Goal: Transaction & Acquisition: Purchase product/service

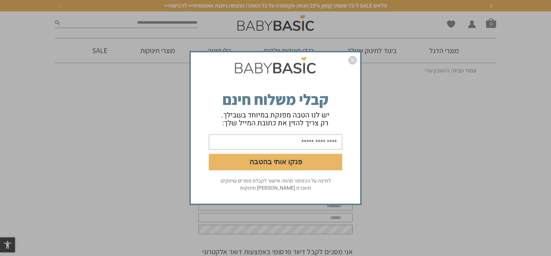
click at [353, 61] on img "סגור" at bounding box center [352, 60] width 9 height 9
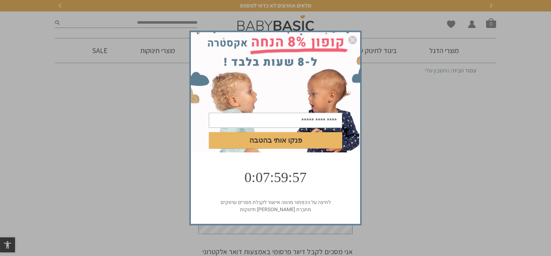
click at [290, 121] on input "email" at bounding box center [275, 120] width 133 height 15
type input "**********"
click at [300, 141] on button "פנקו אותי בהטבה" at bounding box center [275, 140] width 133 height 17
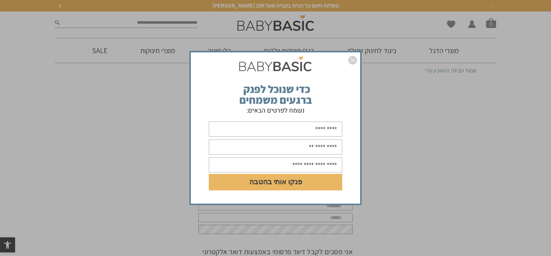
click at [298, 133] on input "text" at bounding box center [275, 129] width 133 height 15
click at [324, 132] on input "****" at bounding box center [275, 129] width 133 height 15
type input "*********"
click at [327, 144] on input "text" at bounding box center [275, 147] width 133 height 15
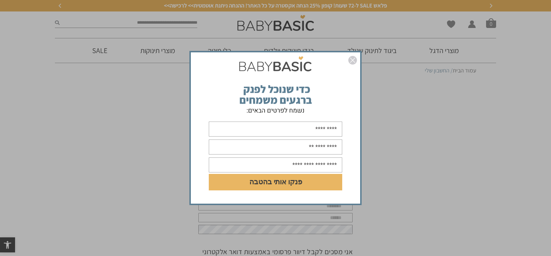
type input "**********"
click at [327, 165] on input "text" at bounding box center [275, 165] width 133 height 15
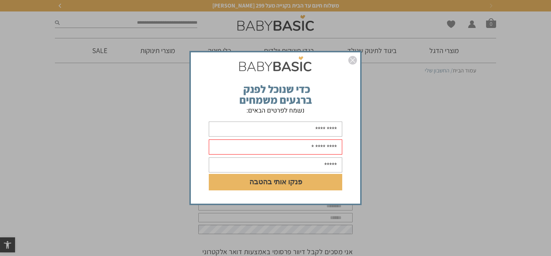
type input "*****"
click at [351, 62] on img "סגור" at bounding box center [352, 60] width 9 height 9
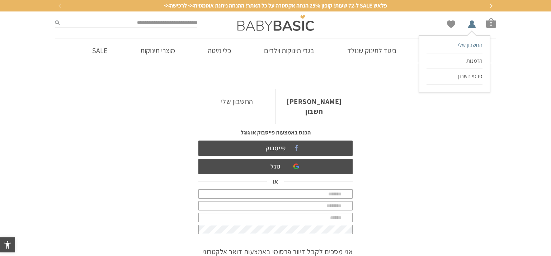
click at [469, 46] on span "החשבון שלי" at bounding box center [470, 45] width 25 height 8
click at [238, 104] on link "החשבון שלי" at bounding box center [236, 101] width 77 height 24
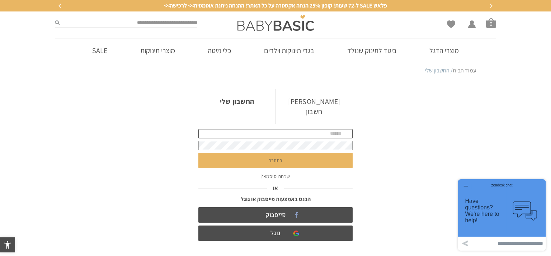
click at [318, 129] on input "text" at bounding box center [275, 133] width 154 height 9
type input "**********"
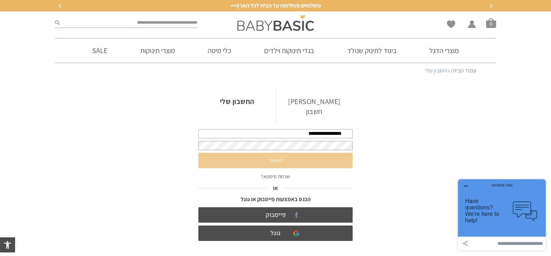
click at [299, 153] on button "התחבר" at bounding box center [275, 160] width 154 height 15
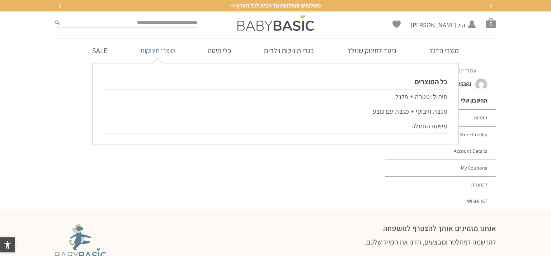
click at [169, 58] on link "מוצרי תינוקות" at bounding box center [158, 50] width 56 height 24
click at [404, 113] on link "מגבת חיבוקי + מגבת עם כובע" at bounding box center [276, 111] width 344 height 15
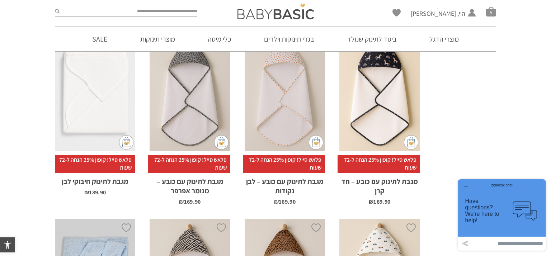
scroll to position [304, 0]
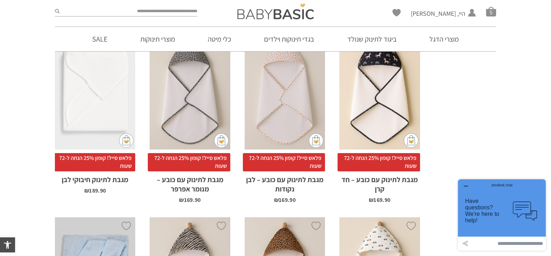
click at [127, 147] on img at bounding box center [126, 140] width 14 height 14
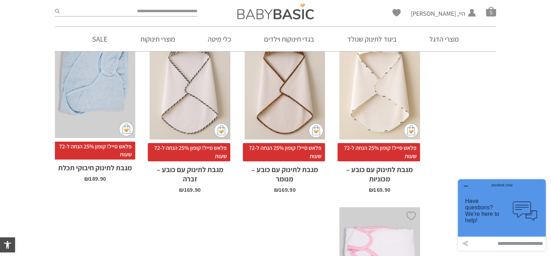
scroll to position [503, 0]
click at [444, 42] on link "מוצרי הדגל" at bounding box center [444, 39] width 51 height 24
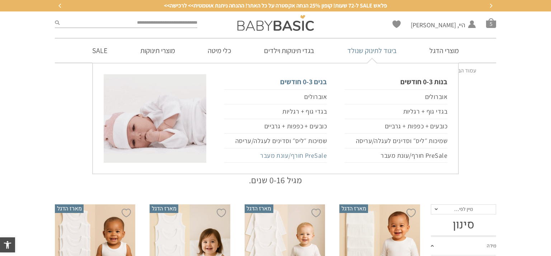
click at [307, 156] on link "PreSale חורף/עונת מעבר" at bounding box center [275, 156] width 103 height 15
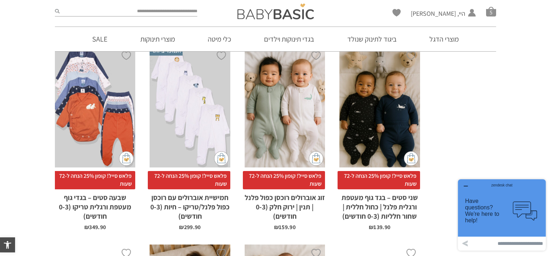
scroll to position [932, 0]
click at [224, 164] on div "x בחירת סוג בד טריקו (עונת מעבר/קיץ) פלנל (חורף)" at bounding box center [190, 107] width 80 height 121
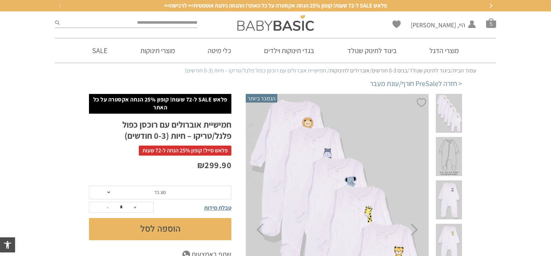
click at [191, 192] on span "סוג בד" at bounding box center [160, 193] width 142 height 14
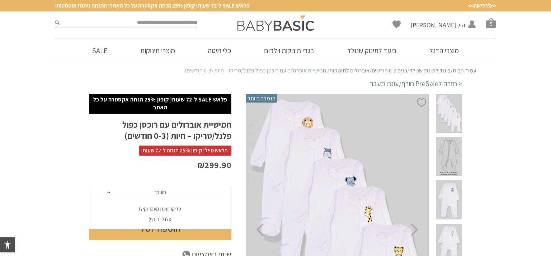
click at [165, 220] on div "פלנל (חורף)" at bounding box center [160, 219] width 142 height 6
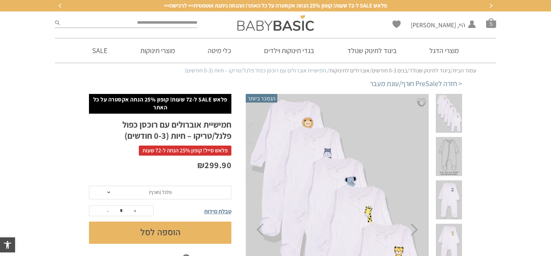
click at [179, 236] on button "הוספה לסל" at bounding box center [160, 233] width 142 height 22
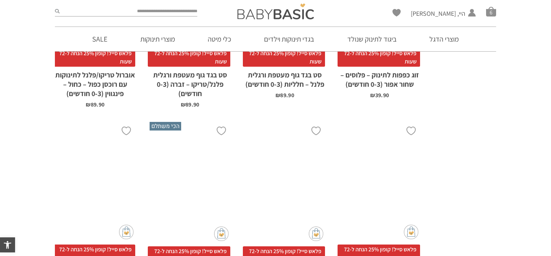
scroll to position [1269, 0]
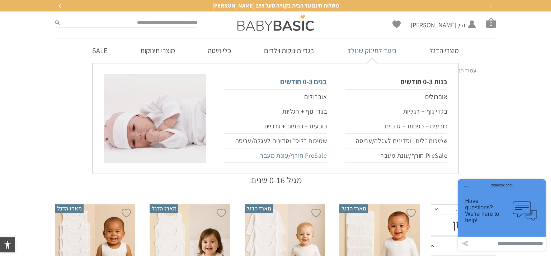
click at [314, 155] on link "PreSale חורף/עונת מעבר" at bounding box center [275, 156] width 103 height 15
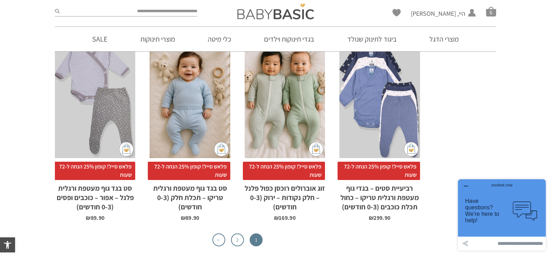
scroll to position [2364, 0]
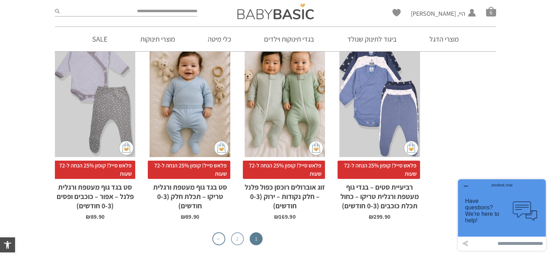
click at [236, 233] on link "2" at bounding box center [237, 239] width 13 height 13
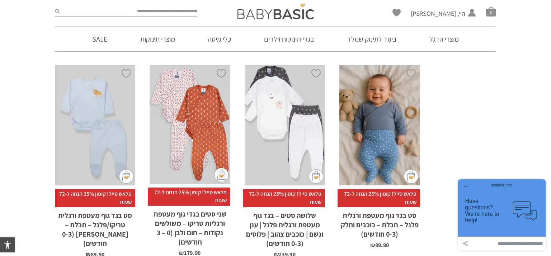
scroll to position [647, 0]
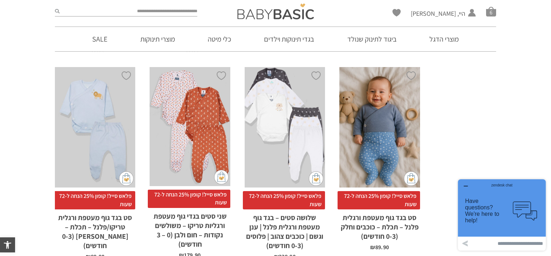
click at [291, 152] on div "x הוספה לסל" at bounding box center [285, 127] width 80 height 121
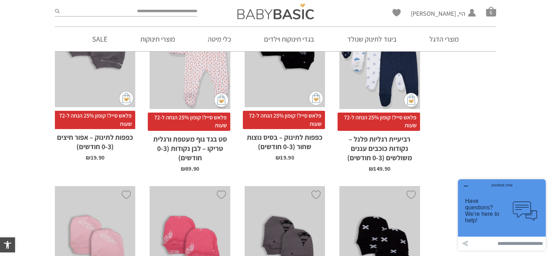
scroll to position [1131, 0]
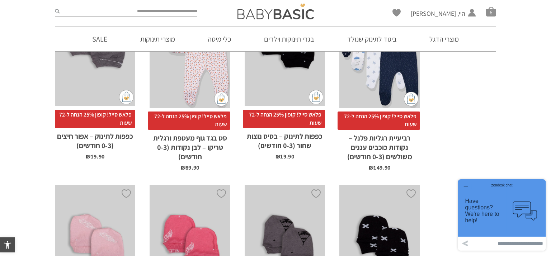
click at [412, 98] on img at bounding box center [411, 99] width 14 height 14
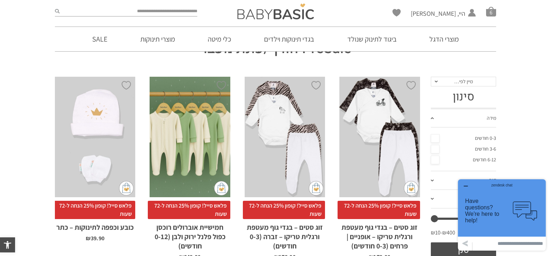
scroll to position [0, 0]
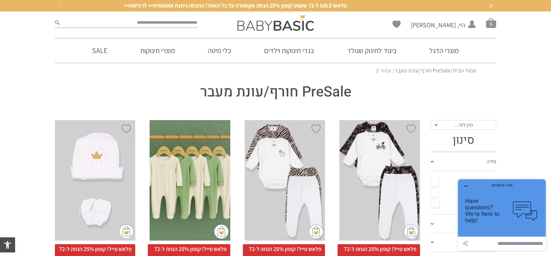
click at [169, 189] on div "x בחירת מידה 0-3m 3-6m 6-12m" at bounding box center [190, 180] width 80 height 121
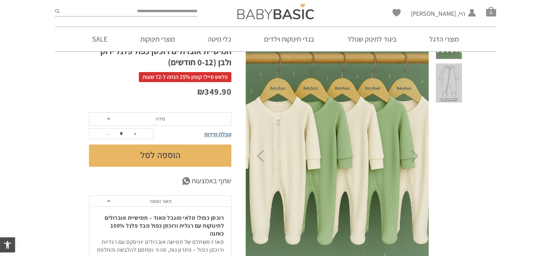
scroll to position [78, 0]
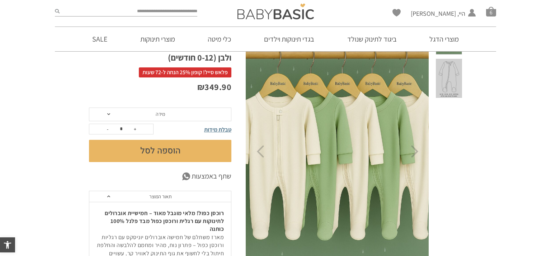
click at [418, 157] on icon "Next" at bounding box center [415, 151] width 8 height 13
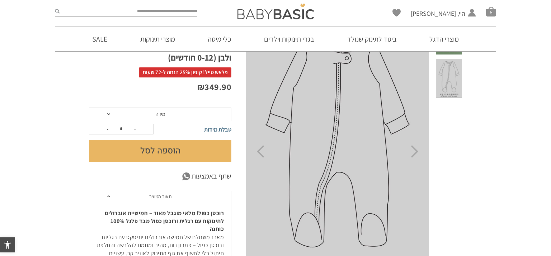
click at [420, 150] on img at bounding box center [338, 152] width 184 height 272
click at [423, 149] on img at bounding box center [338, 152] width 184 height 272
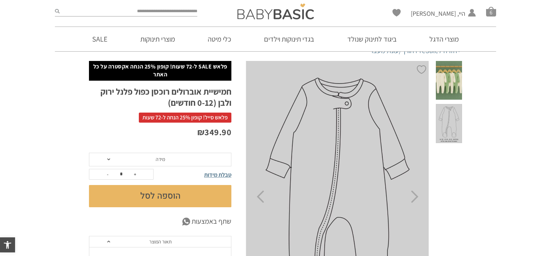
scroll to position [0, 0]
click at [416, 194] on icon "Next" at bounding box center [415, 197] width 8 height 13
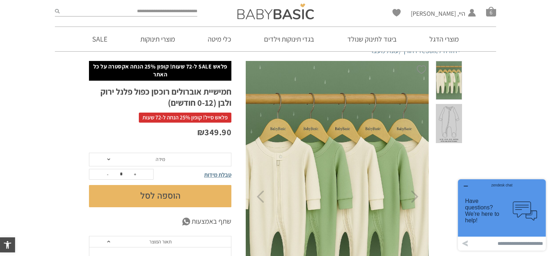
click at [415, 195] on icon "Next" at bounding box center [415, 197] width 8 height 13
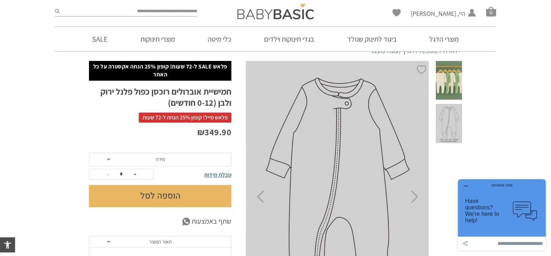
click at [418, 186] on img at bounding box center [338, 197] width 184 height 272
click at [416, 194] on icon "Next" at bounding box center [415, 197] width 8 height 13
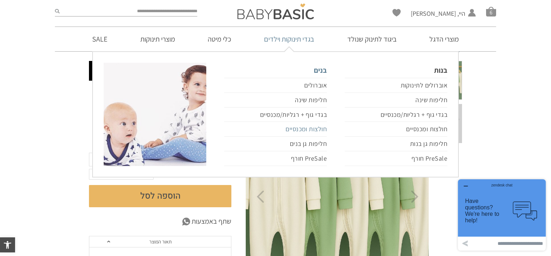
click at [313, 130] on link "חולצות ומכנסיים" at bounding box center [275, 129] width 103 height 15
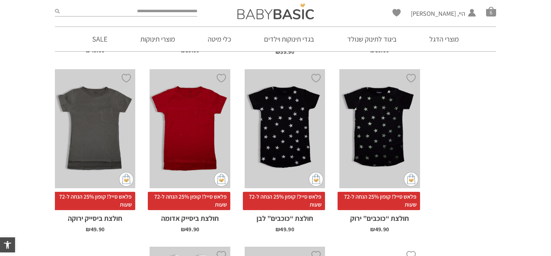
scroll to position [1342, 0]
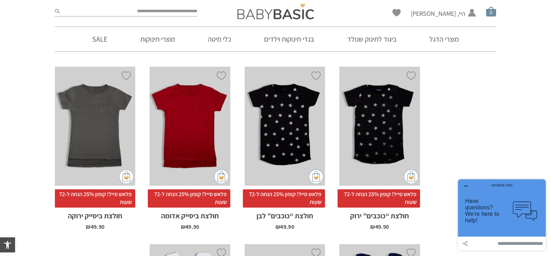
click at [492, 13] on span "סל קניות" at bounding box center [491, 11] width 10 height 10
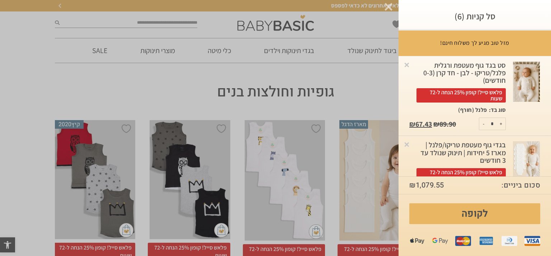
scroll to position [0, 0]
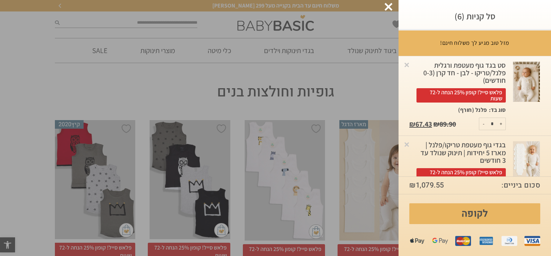
click at [524, 120] on div at bounding box center [527, 96] width 34 height 69
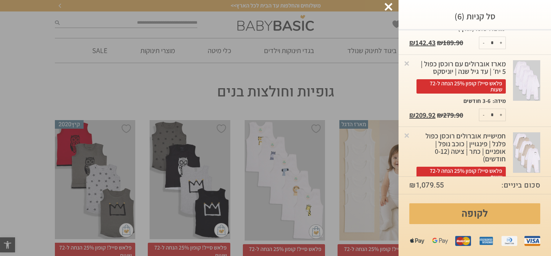
scroll to position [242, 0]
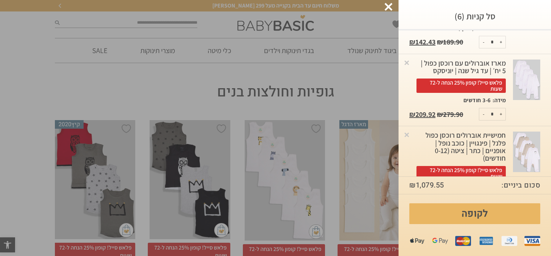
click at [524, 85] on img at bounding box center [526, 80] width 27 height 41
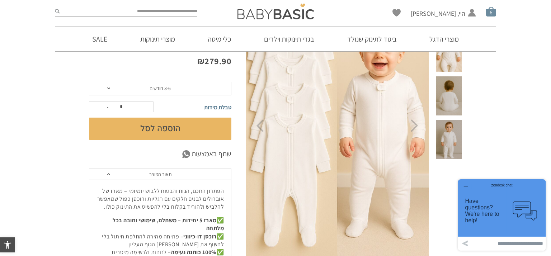
click at [491, 14] on span "סל קניות" at bounding box center [491, 11] width 10 height 10
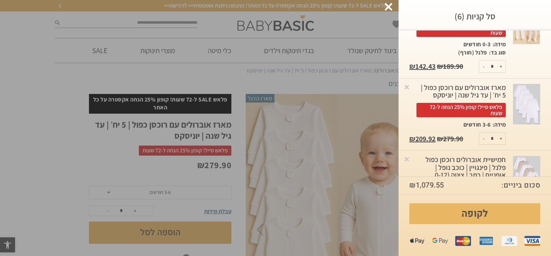
scroll to position [219, 0]
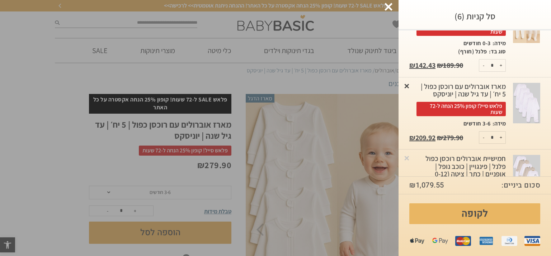
click at [408, 89] on link "×" at bounding box center [406, 85] width 7 height 7
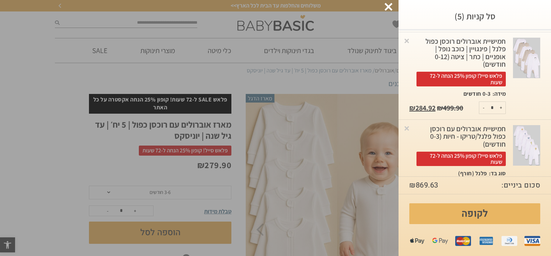
scroll to position [267, 0]
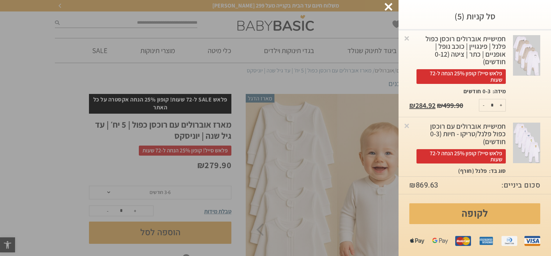
click at [524, 148] on img at bounding box center [526, 143] width 27 height 41
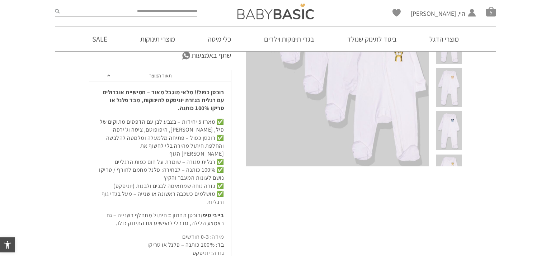
scroll to position [27, 0]
click at [450, 149] on span at bounding box center [449, 146] width 26 height 39
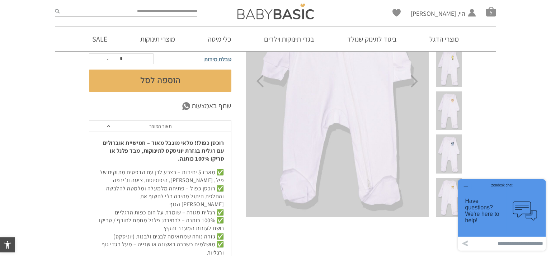
scroll to position [135, 0]
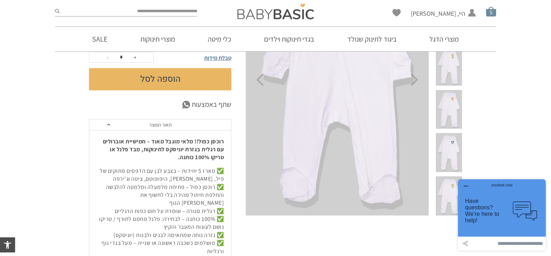
click at [493, 16] on span "סל קניות" at bounding box center [491, 11] width 10 height 10
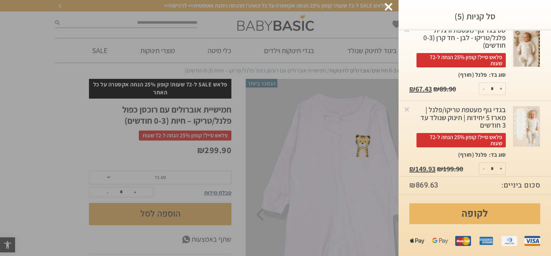
scroll to position [32, 0]
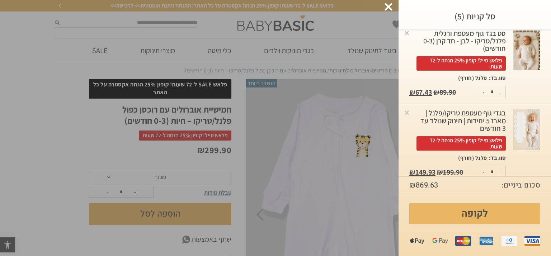
click at [521, 60] on img at bounding box center [526, 50] width 27 height 41
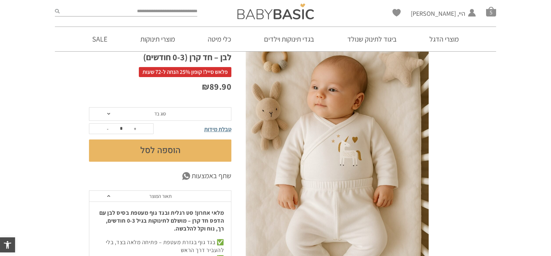
scroll to position [62, 0]
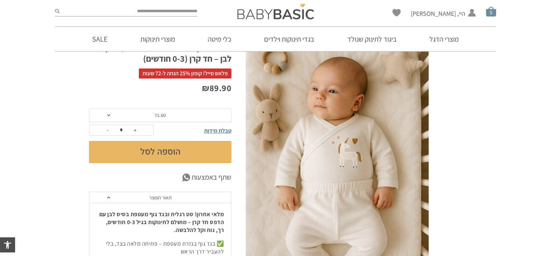
click at [489, 13] on span "סל קניות" at bounding box center [491, 11] width 10 height 10
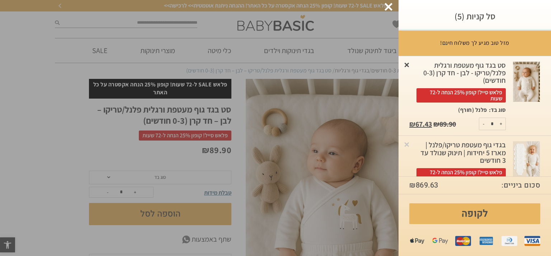
click at [409, 68] on link "×" at bounding box center [406, 64] width 7 height 7
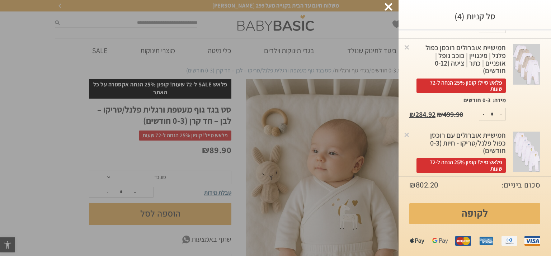
scroll to position [178, 0]
click at [521, 69] on img at bounding box center [526, 64] width 27 height 41
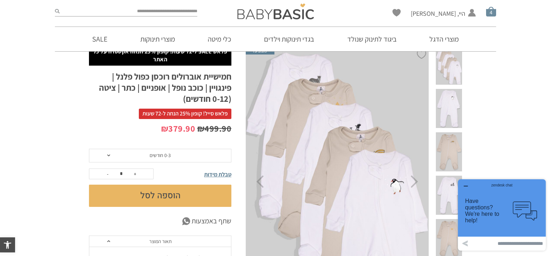
click at [492, 16] on span "סל קניות" at bounding box center [491, 11] width 10 height 10
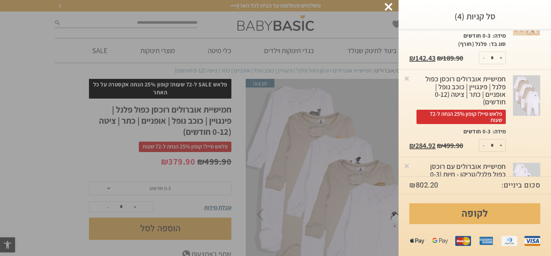
scroll to position [145, 0]
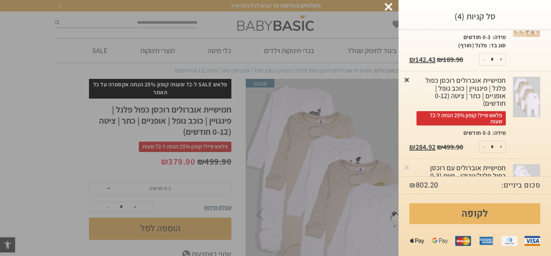
click at [406, 80] on link "×" at bounding box center [406, 79] width 7 height 7
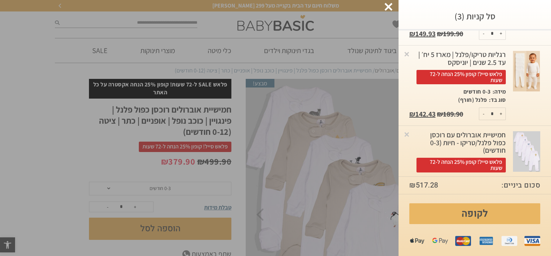
scroll to position [111, 0]
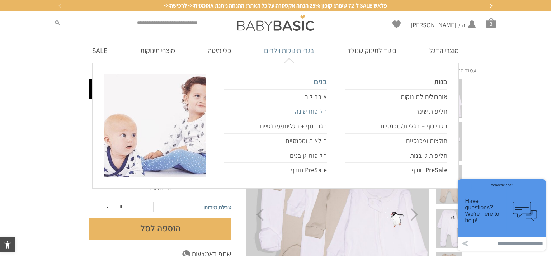
click at [314, 112] on link "חליפות שינה" at bounding box center [275, 111] width 103 height 15
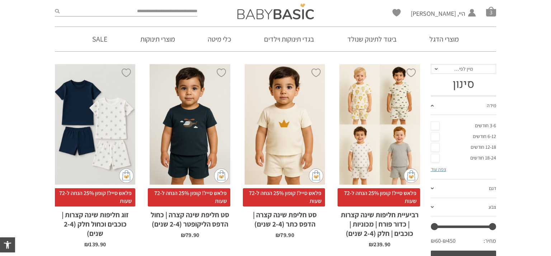
scroll to position [94, 0]
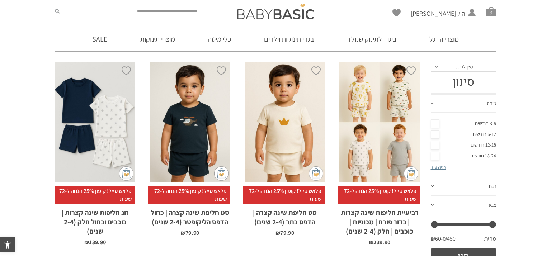
click at [434, 122] on link "3-6 חודשים" at bounding box center [464, 123] width 66 height 11
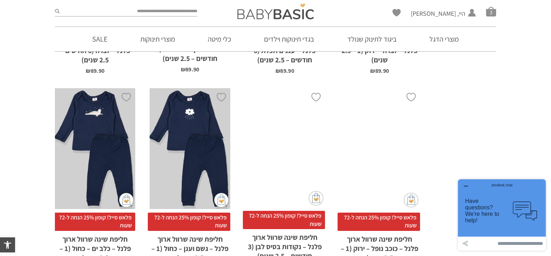
scroll to position [1870, 0]
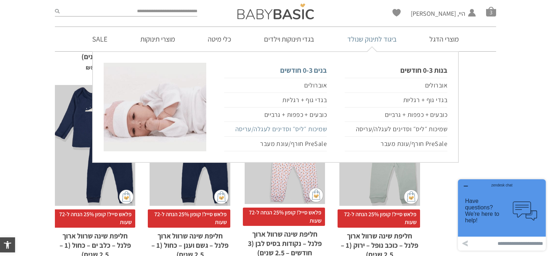
click at [313, 130] on link "שמיכות ״ליס״ וסדינים לעגלה/עריסה" at bounding box center [275, 129] width 103 height 15
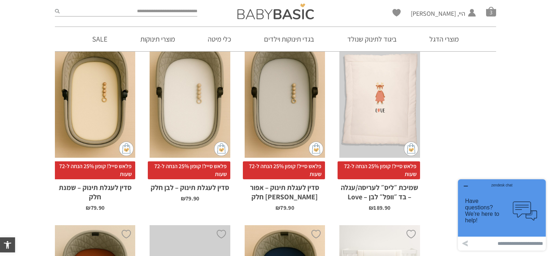
scroll to position [303, 0]
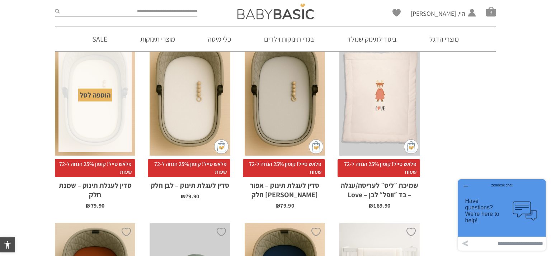
click at [98, 98] on div "הוספה לסל" at bounding box center [95, 95] width 34 height 13
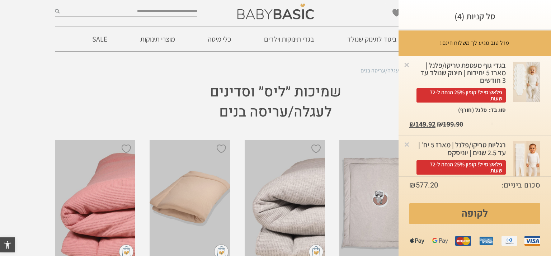
scroll to position [0, 0]
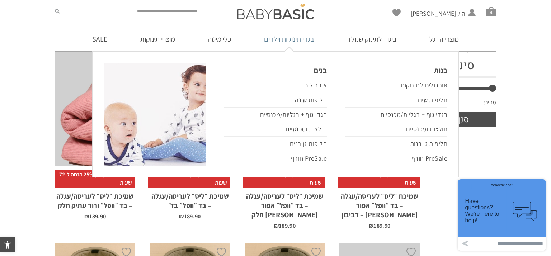
scroll to position [96, 0]
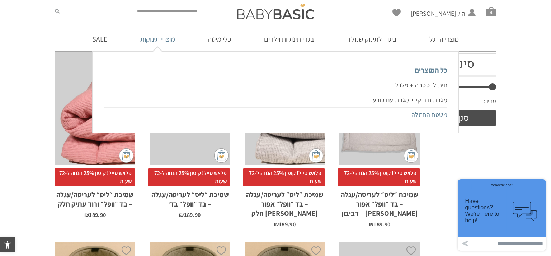
click at [427, 118] on link "משטח החתלה" at bounding box center [276, 115] width 344 height 15
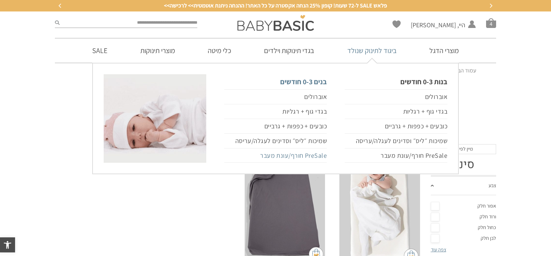
click at [301, 154] on link "PreSale חורף/עונת מעבר" at bounding box center [275, 156] width 103 height 15
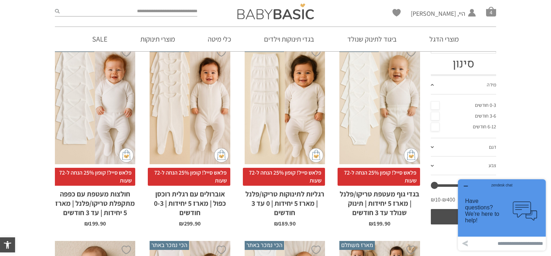
click at [106, 149] on div "x בחירת סוג בד טריקו (עונת מעבר/קיץ) פלנל (חורף)" at bounding box center [95, 103] width 80 height 121
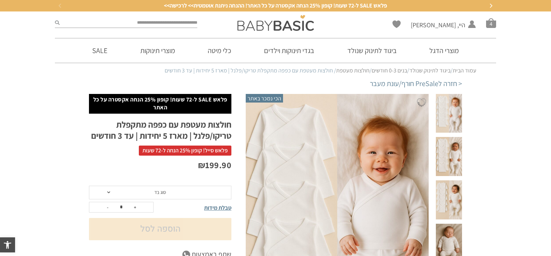
click at [188, 196] on span "סוג בד" at bounding box center [160, 193] width 142 height 14
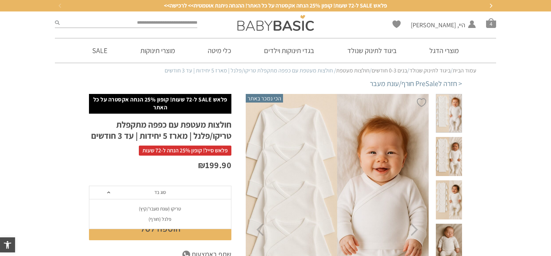
click at [179, 219] on div "פלנל (חורף)" at bounding box center [160, 219] width 142 height 6
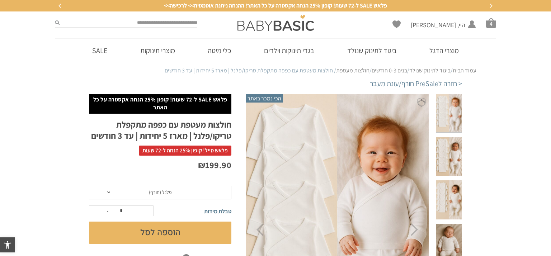
click at [174, 236] on button "הוספה לסל" at bounding box center [160, 233] width 142 height 22
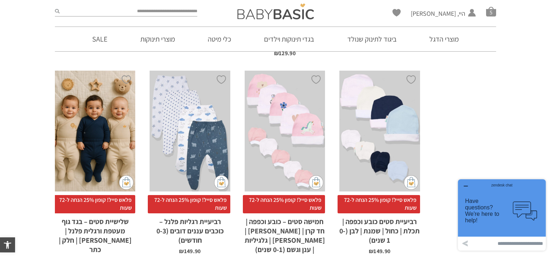
scroll to position [2123, 0]
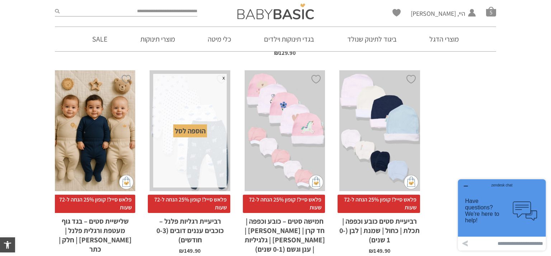
click at [197, 125] on div "הוספה לסל" at bounding box center [190, 131] width 34 height 13
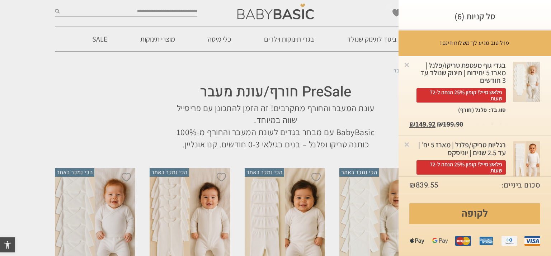
scroll to position [0, 0]
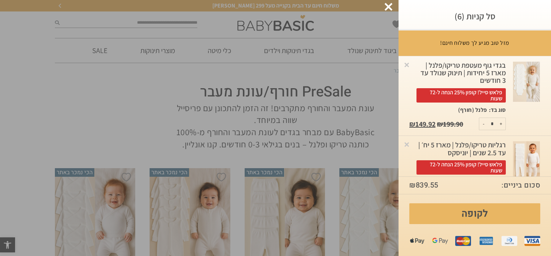
click at [388, 8] on div at bounding box center [389, 7] width 8 height 8
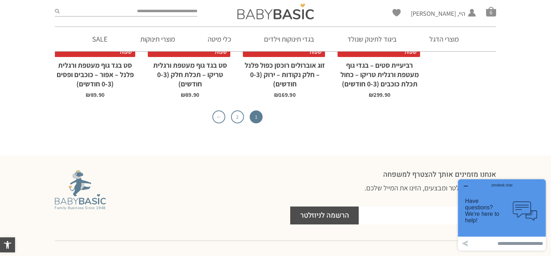
scroll to position [2492, 0]
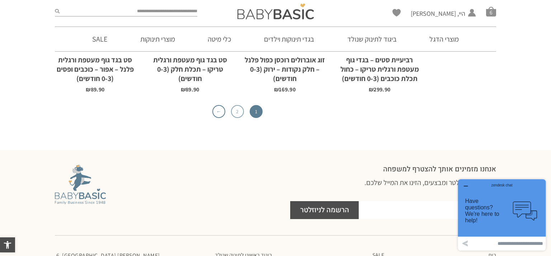
click at [234, 105] on link "2" at bounding box center [237, 111] width 13 height 13
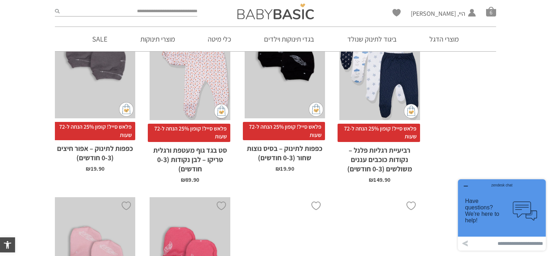
scroll to position [1120, 0]
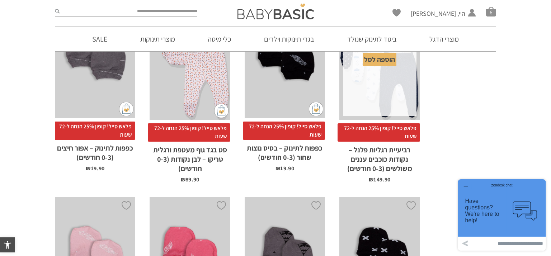
click at [386, 60] on div "הוספה לסל" at bounding box center [380, 59] width 34 height 13
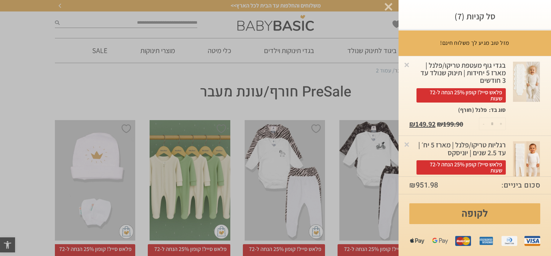
scroll to position [0, 0]
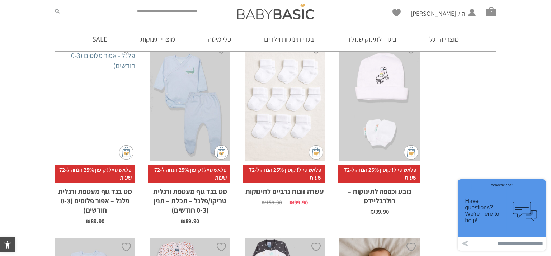
scroll to position [478, 0]
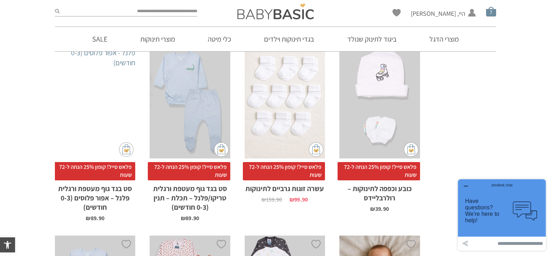
click at [492, 10] on span "סל קניות" at bounding box center [491, 11] width 10 height 10
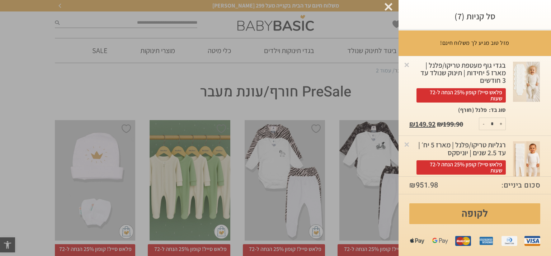
scroll to position [0, 0]
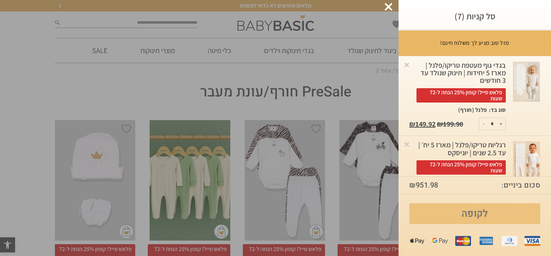
click at [475, 214] on link "לקופה" at bounding box center [474, 213] width 131 height 21
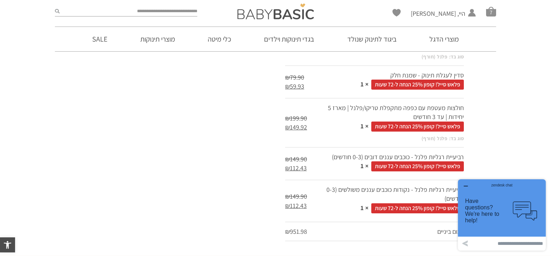
scroll to position [465, 0]
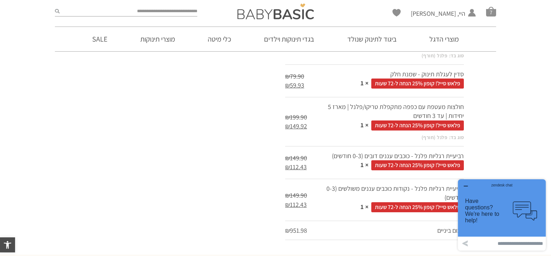
click at [422, 108] on td "חולצות מעטפת עם כפפה מתקפלת טריקו/פלנל | מארז 5 יחידות | עד 3 חודשים פלאש סייל!…" at bounding box center [394, 121] width 140 height 49
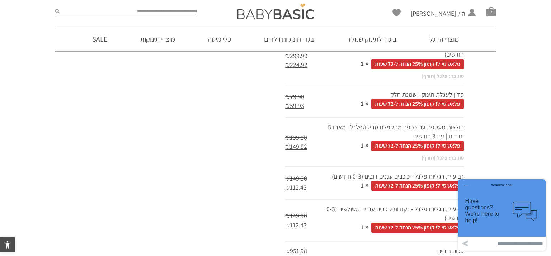
scroll to position [444, 0]
click at [421, 132] on td "חולצות מעטפת עם כפפה מתקפלת טריקו/פלנל | מארז 5 יחידות | עד 3 חודשים פלאש סייל!…" at bounding box center [394, 142] width 140 height 49
click at [492, 11] on span "סל קניות" at bounding box center [491, 11] width 10 height 10
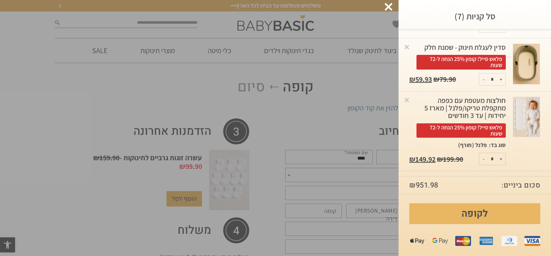
scroll to position [259, 0]
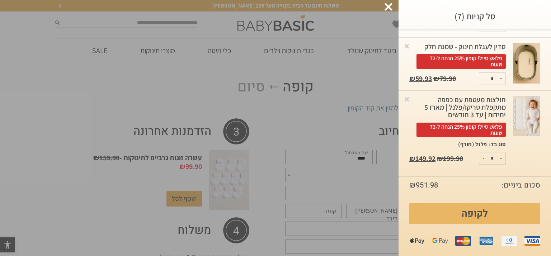
click at [524, 109] on img at bounding box center [526, 116] width 27 height 41
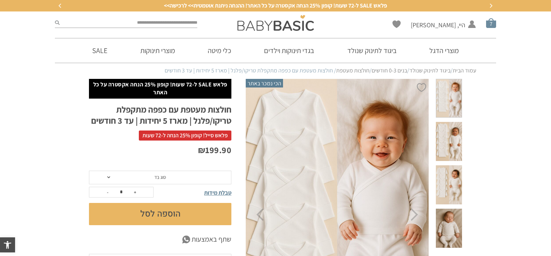
click at [489, 24] on span "סל קניות" at bounding box center [491, 23] width 10 height 10
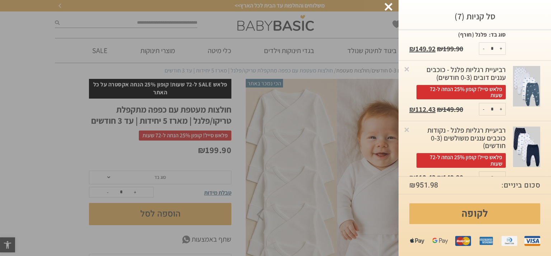
scroll to position [370, 0]
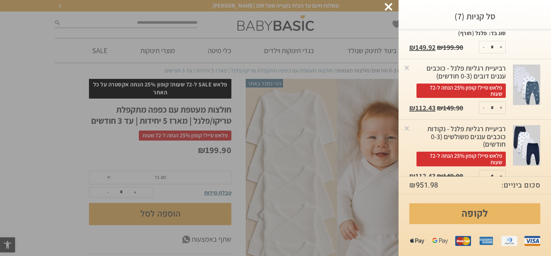
click at [528, 137] on img at bounding box center [526, 145] width 27 height 41
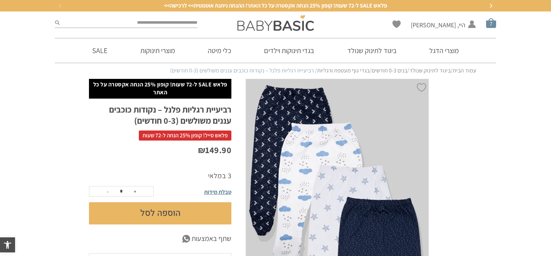
click at [487, 26] on span "סל קניות" at bounding box center [491, 23] width 10 height 10
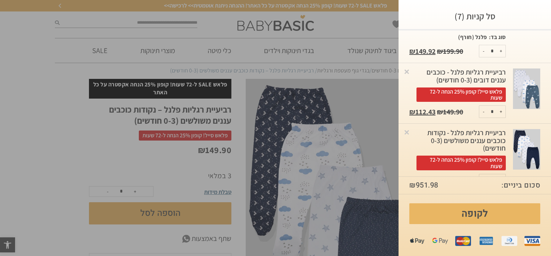
scroll to position [367, 0]
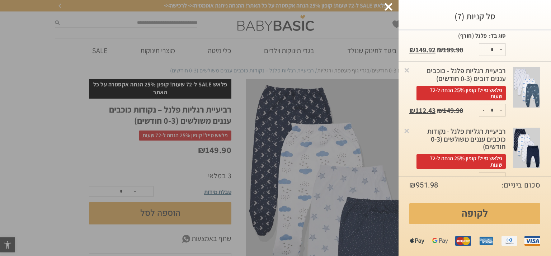
click at [526, 80] on img at bounding box center [526, 87] width 27 height 41
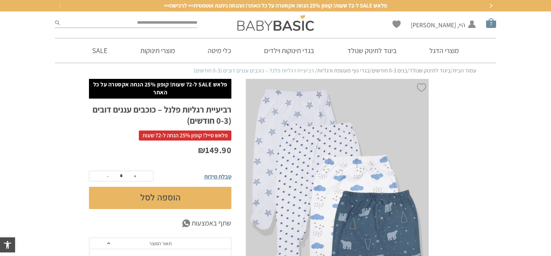
click at [488, 27] on span "סל קניות" at bounding box center [491, 23] width 10 height 10
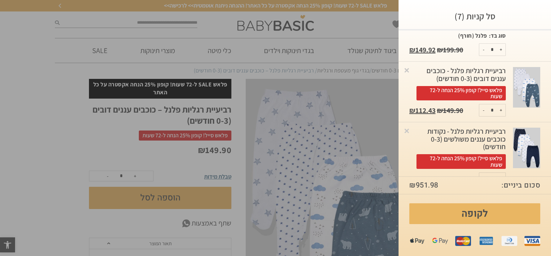
scroll to position [370, 0]
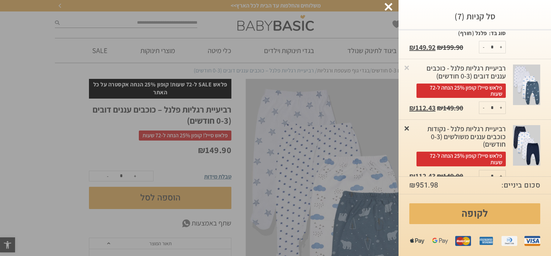
click at [406, 125] on link "×" at bounding box center [406, 128] width 7 height 7
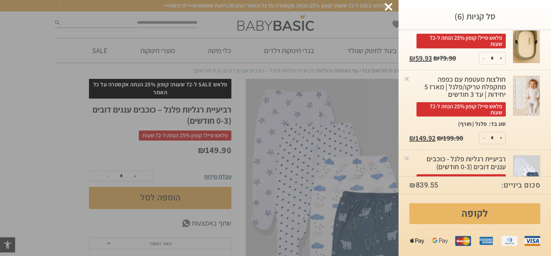
scroll to position [303, 0]
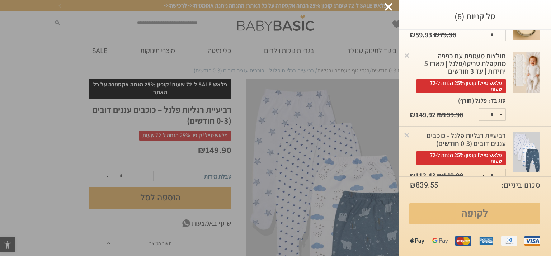
click at [492, 217] on link "לקופה" at bounding box center [474, 213] width 131 height 21
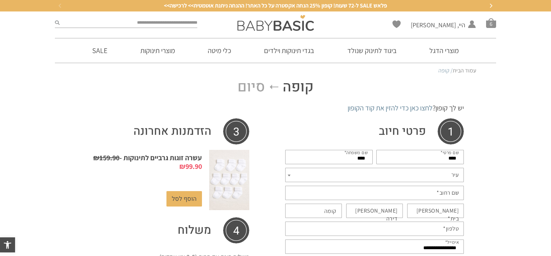
click at [440, 178] on span "עיר" at bounding box center [374, 175] width 179 height 14
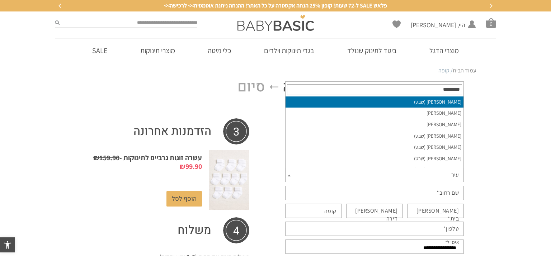
click at [440, 90] on input "text" at bounding box center [374, 89] width 175 height 11
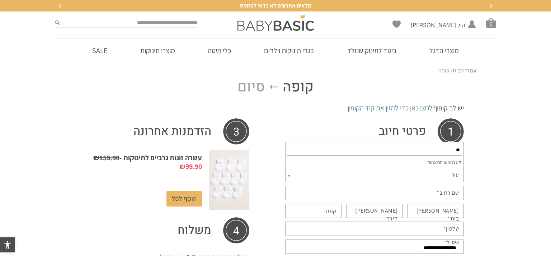
type input "*"
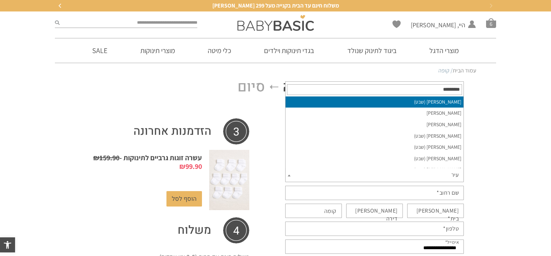
click at [437, 90] on input "text" at bounding box center [374, 89] width 175 height 11
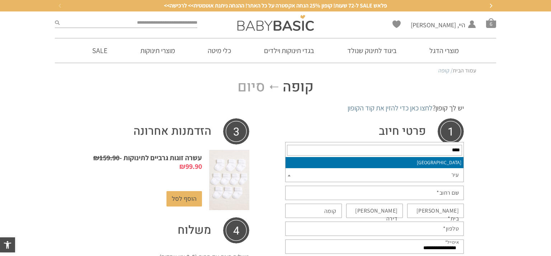
type input "****"
select select "****"
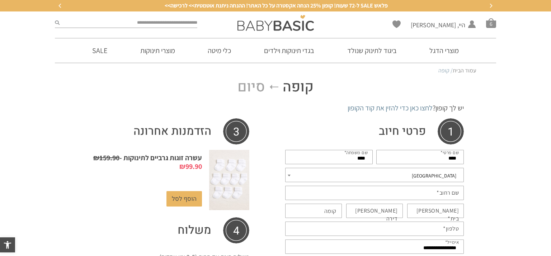
click at [453, 191] on label "שם רחוב *" at bounding box center [448, 193] width 22 height 8
click at [453, 191] on input "שם רחוב *" at bounding box center [374, 193] width 179 height 14
type input "**********"
click at [450, 212] on label "מס בית *" at bounding box center [432, 215] width 54 height 16
click at [450, 212] on input "מס בית *" at bounding box center [435, 211] width 57 height 14
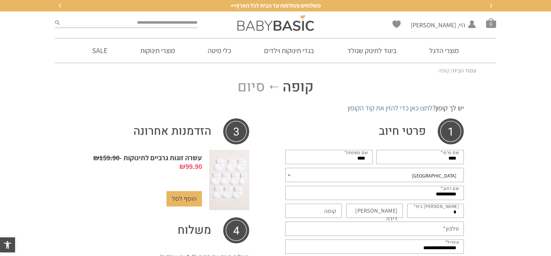
type input "*"
click at [392, 211] on label "מס דירה (אופציונלי)" at bounding box center [371, 215] width 54 height 16
click at [392, 211] on input "מס דירה (אופציונלי)" at bounding box center [374, 211] width 57 height 14
type input "*"
click at [319, 213] on input "קומה (אופציונלי)" at bounding box center [313, 211] width 57 height 14
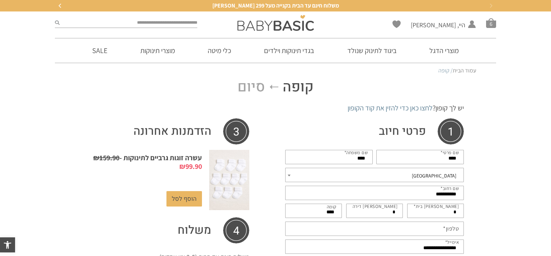
type input "****"
click at [375, 233] on input "טלפון *" at bounding box center [374, 229] width 179 height 14
type input "**********"
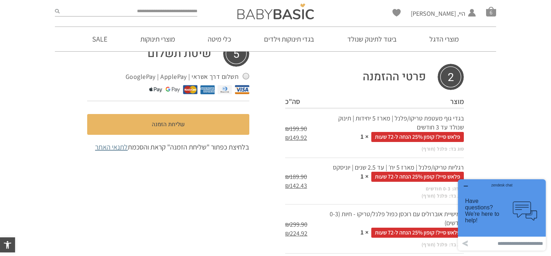
scroll to position [275, 0]
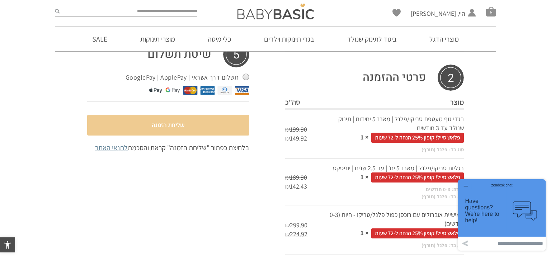
click at [203, 127] on button "שליחת הזמנה" at bounding box center [168, 125] width 162 height 21
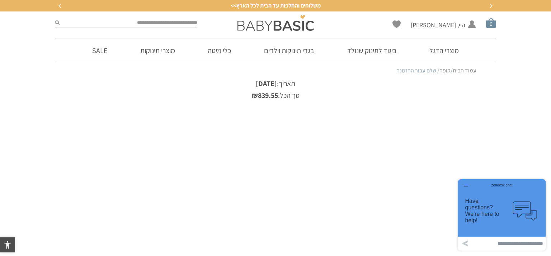
click at [491, 25] on span "סל קניות" at bounding box center [491, 23] width 10 height 10
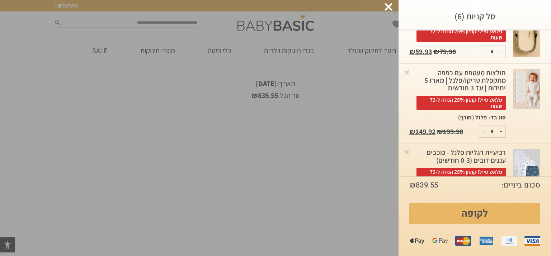
scroll to position [303, 0]
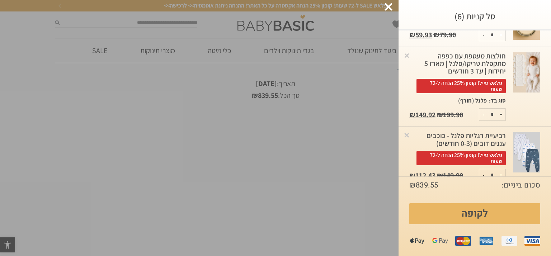
click at [390, 10] on div at bounding box center [389, 7] width 8 height 8
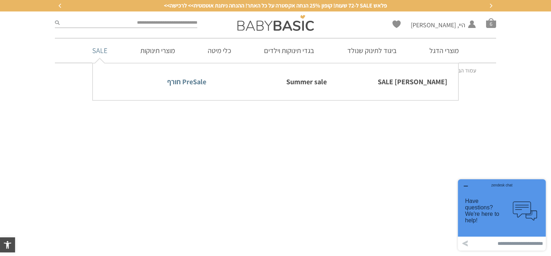
click at [192, 82] on link "PreSale חורף" at bounding box center [155, 81] width 103 height 15
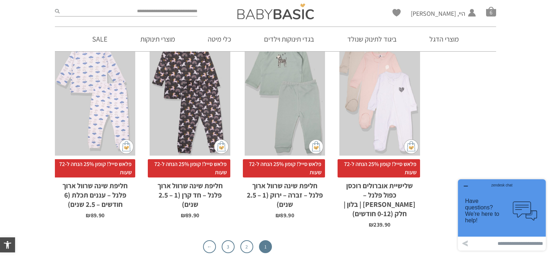
scroll to position [2366, 0]
click at [511, 246] on input at bounding box center [510, 244] width 74 height 14
type input "**********"
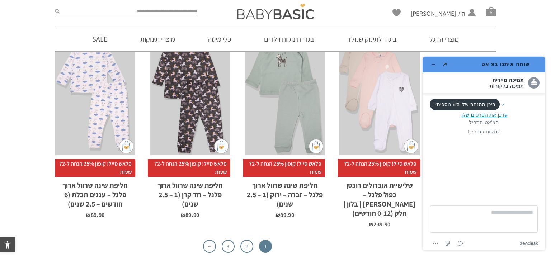
scroll to position [0, 0]
click at [464, 37] on span "החשבון שלי" at bounding box center [470, 34] width 25 height 8
click at [436, 66] on button "מזער את היישומון" at bounding box center [433, 65] width 11 height 10
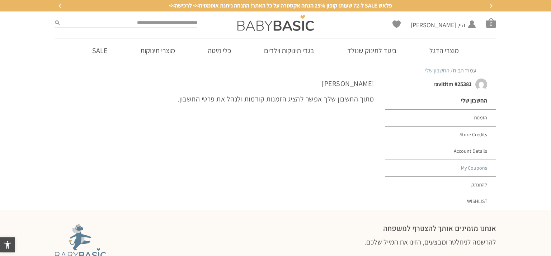
click at [474, 171] on link "My Coupons" at bounding box center [440, 168] width 111 height 17
click at [487, 26] on span "סל קניות" at bounding box center [491, 23] width 10 height 10
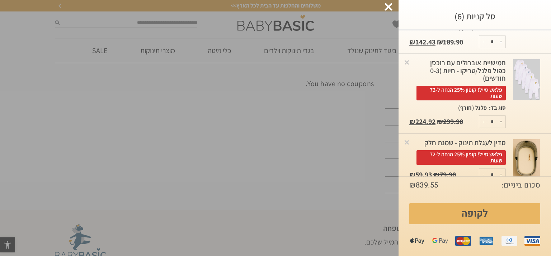
scroll to position [164, 0]
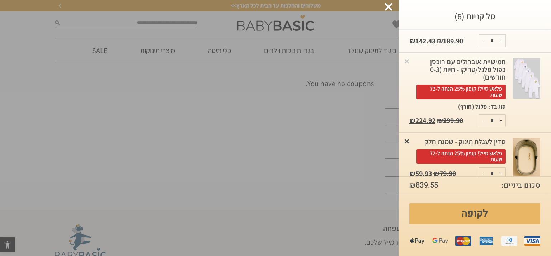
click at [409, 137] on link "×" at bounding box center [406, 140] width 7 height 7
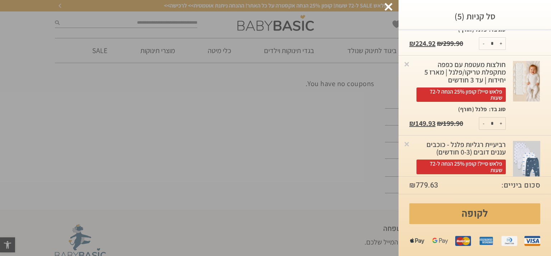
scroll to position [250, 0]
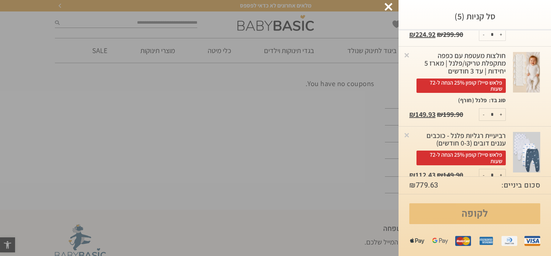
click at [463, 214] on link "לקופה" at bounding box center [474, 213] width 131 height 21
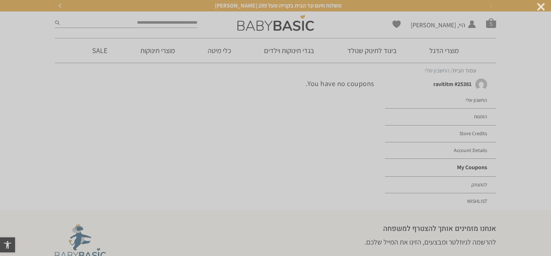
click at [264, 186] on div "You have no coupons." at bounding box center [215, 144] width 330 height 131
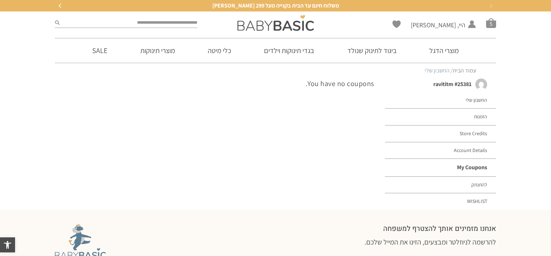
click at [264, 186] on div "You have no coupons." at bounding box center [215, 144] width 330 height 131
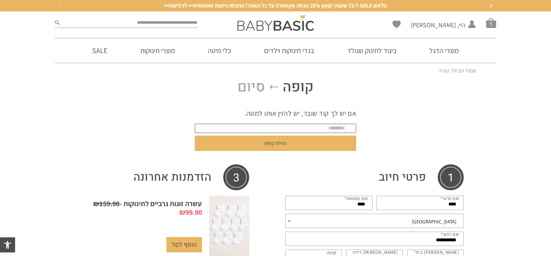
click at [297, 128] on input "text" at bounding box center [275, 128] width 161 height 9
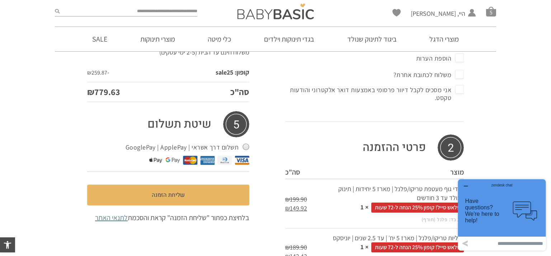
scroll to position [250, 0]
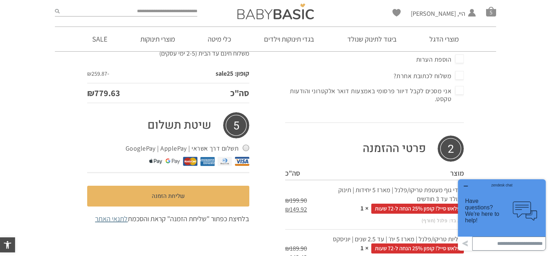
click at [511, 245] on input at bounding box center [510, 244] width 74 height 14
click at [525, 136] on div "**********" at bounding box center [275, 128] width 551 height 598
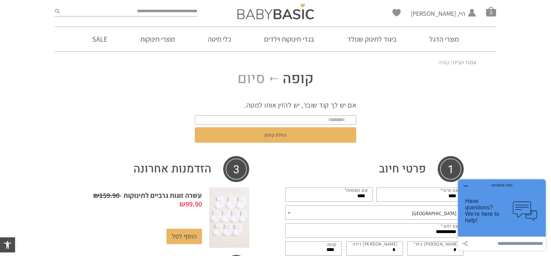
scroll to position [6, 0]
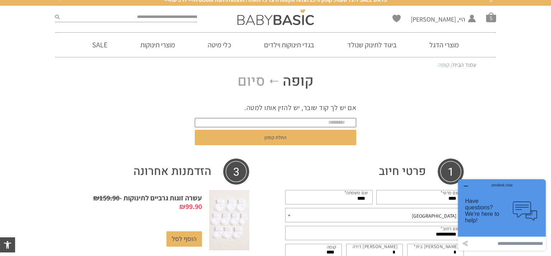
click at [327, 123] on input "text" at bounding box center [275, 122] width 161 height 9
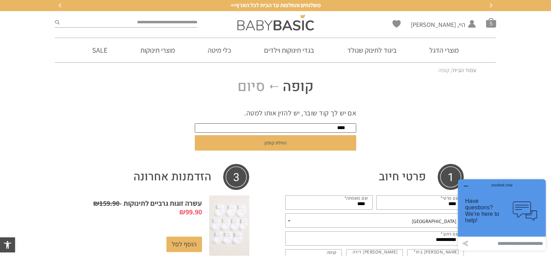
scroll to position [0, 0]
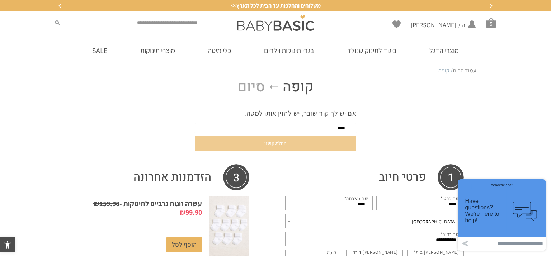
type input "****"
click at [296, 147] on button "החלת קופון" at bounding box center [275, 143] width 161 height 15
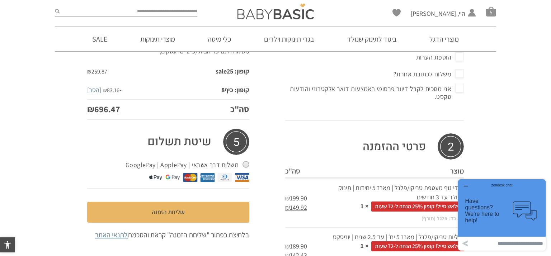
scroll to position [292, 0]
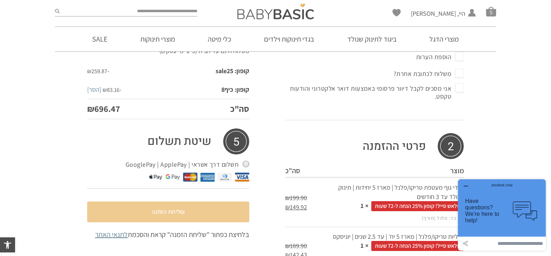
click at [205, 205] on button "שליחת הזמנה" at bounding box center [168, 212] width 162 height 21
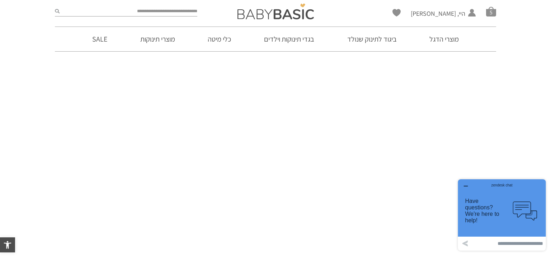
scroll to position [138, 0]
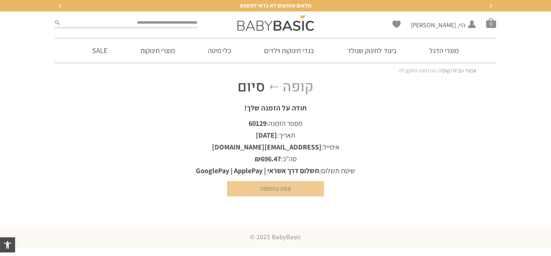
click at [289, 192] on link "צפה בהזמנה" at bounding box center [275, 188] width 97 height 15
